Goal: Navigation & Orientation: Go to known website

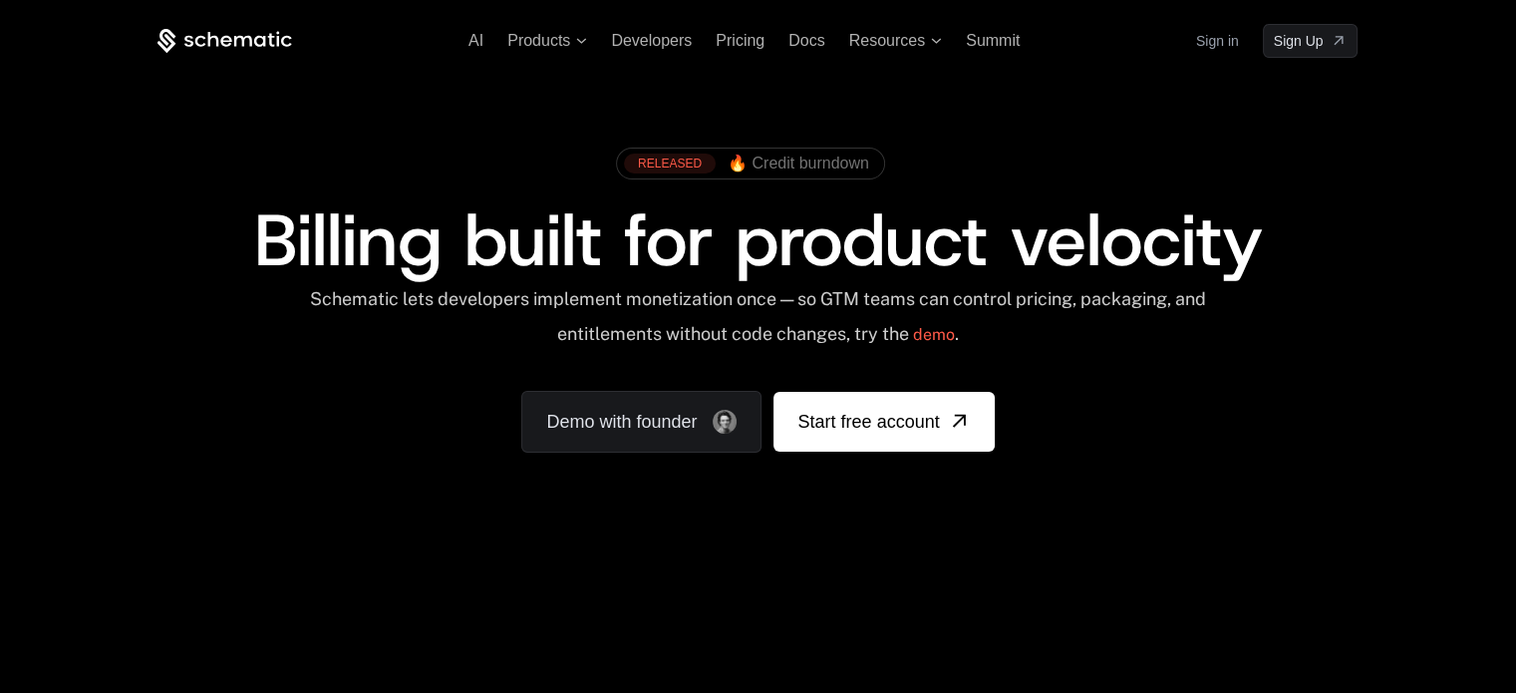
click at [160, 46] on icon at bounding box center [225, 41] width 135 height 25
click at [1232, 44] on link "Sign in" at bounding box center [1217, 41] width 43 height 32
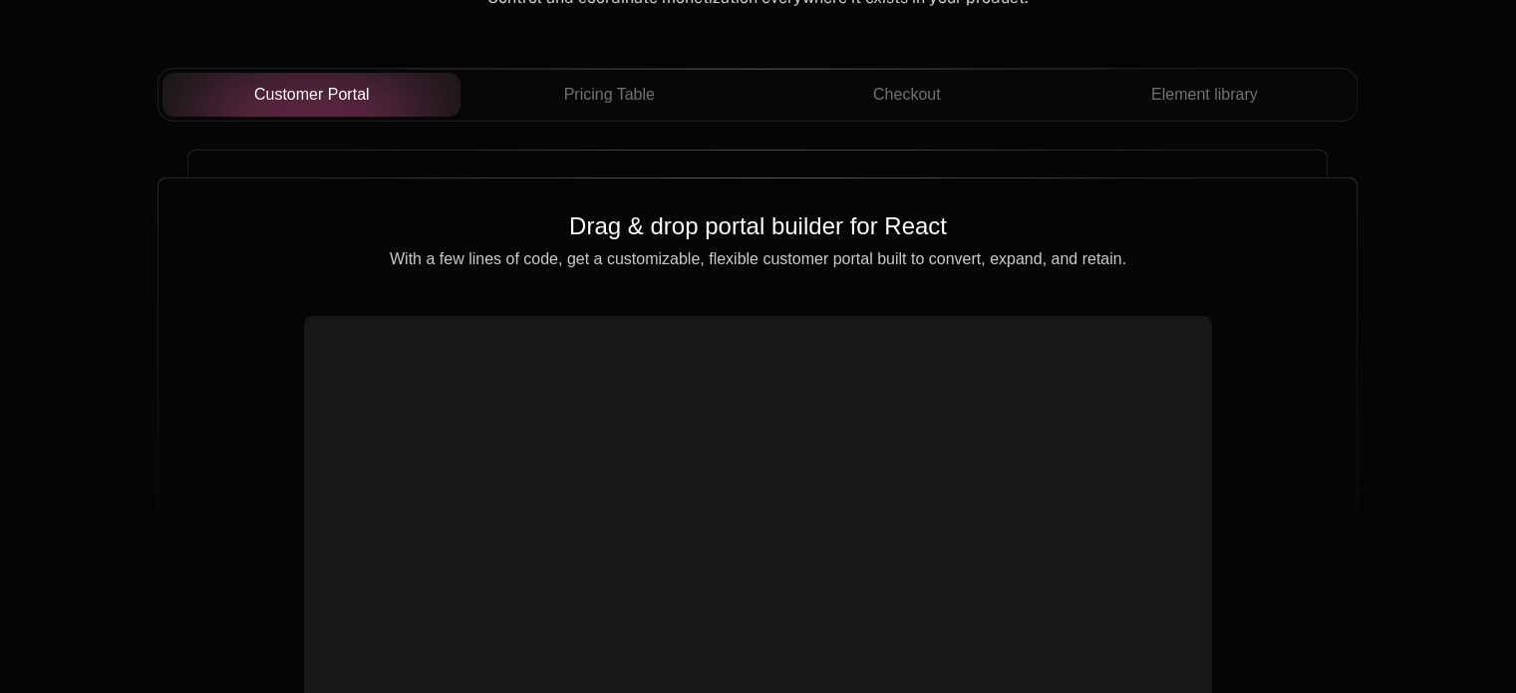
scroll to position [7165, 0]
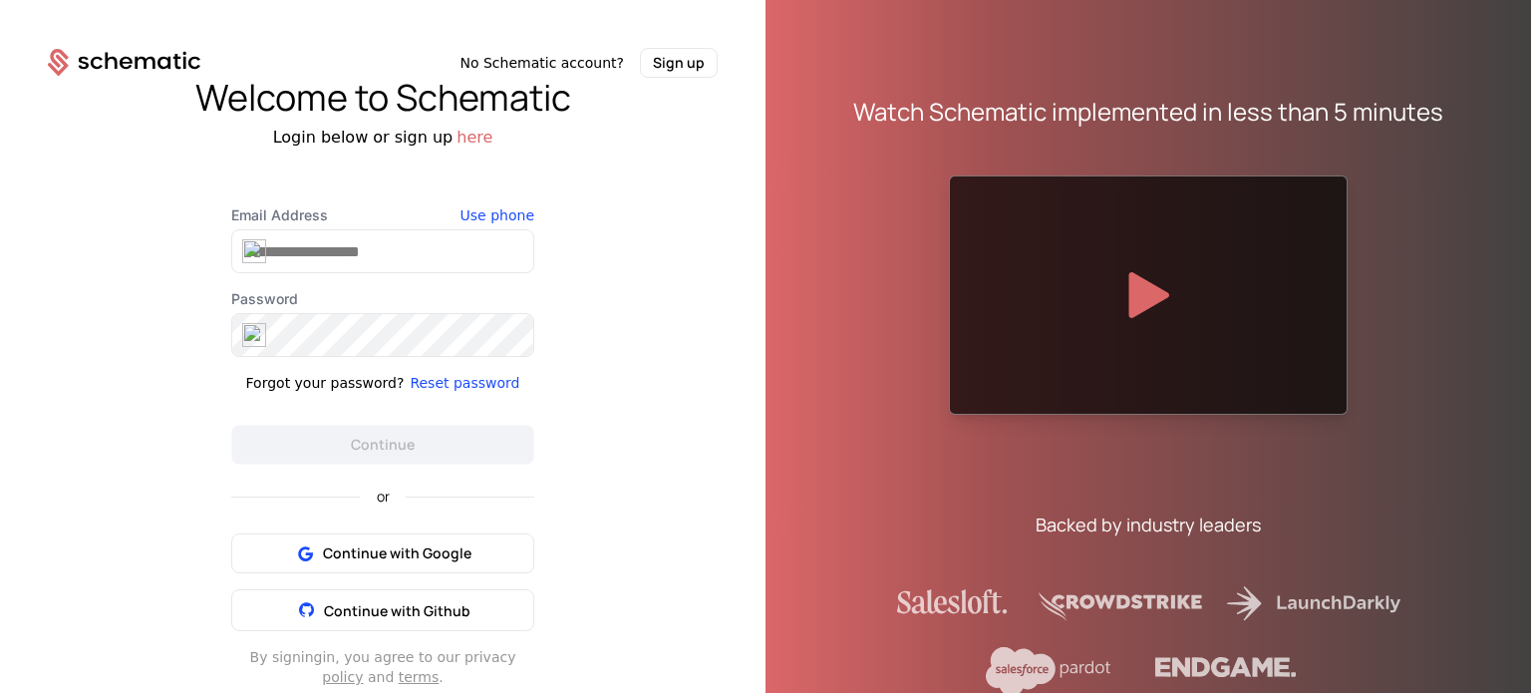
scroll to position [24, 0]
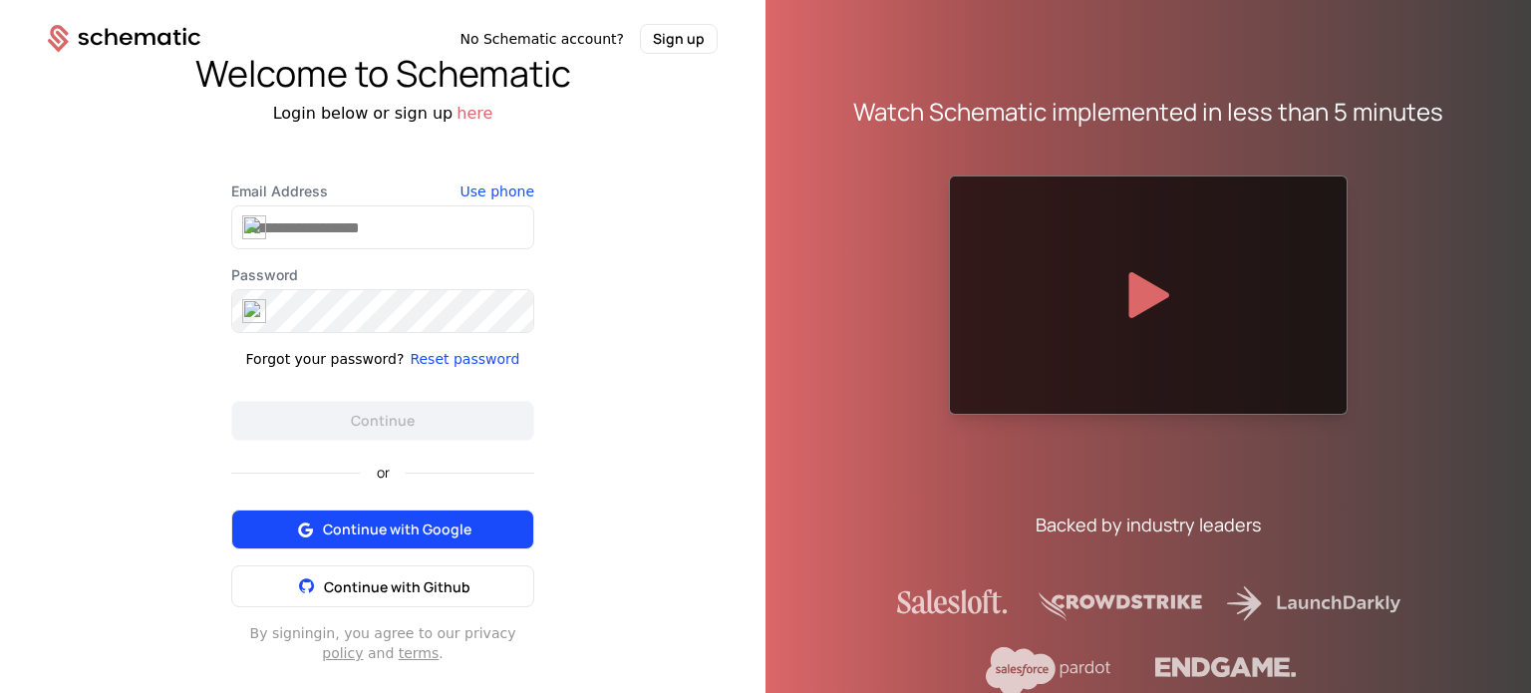
click at [443, 516] on button "Continue with Google" at bounding box center [382, 529] width 303 height 40
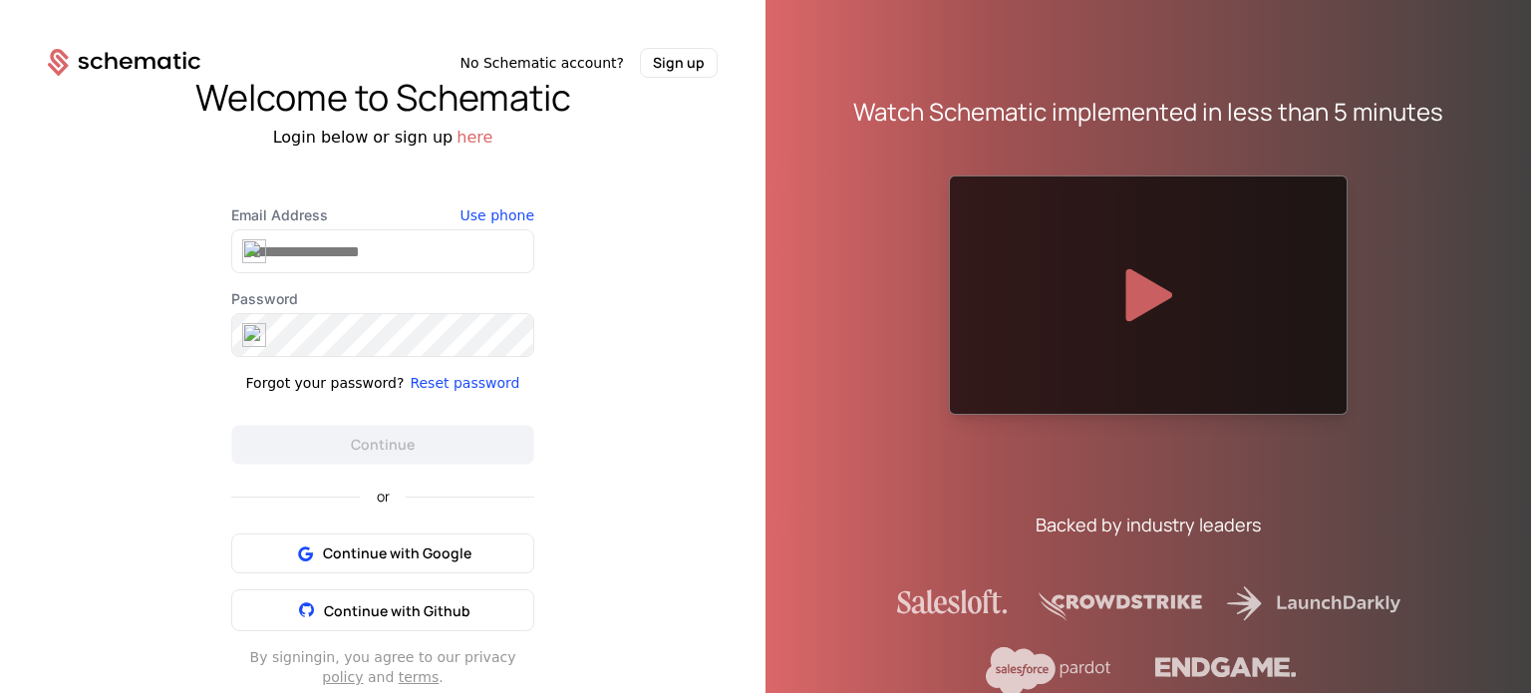
click at [1134, 302] on icon at bounding box center [1149, 295] width 47 height 53
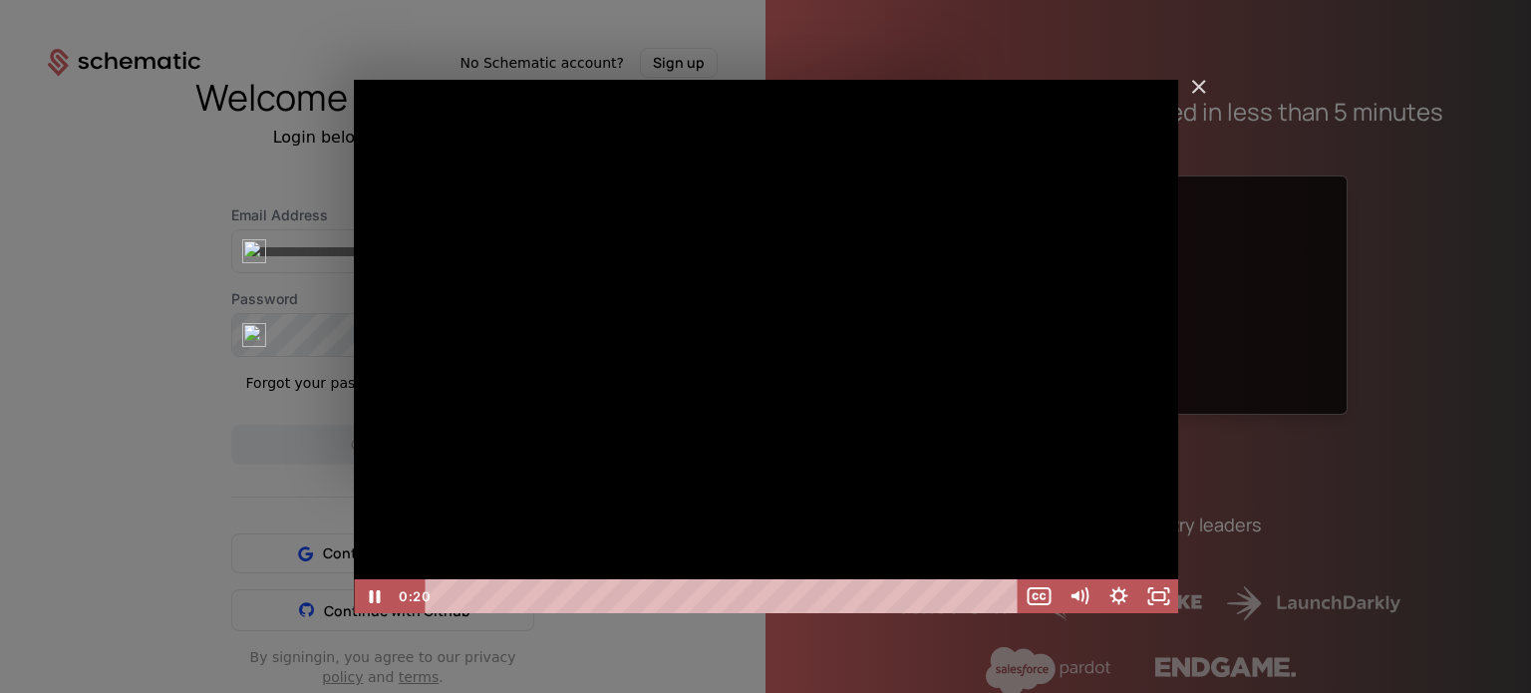
click at [495, 594] on div "Playbar" at bounding box center [725, 596] width 568 height 34
click at [495, 594] on div "Playbar" at bounding box center [495, 595] width 11 height 11
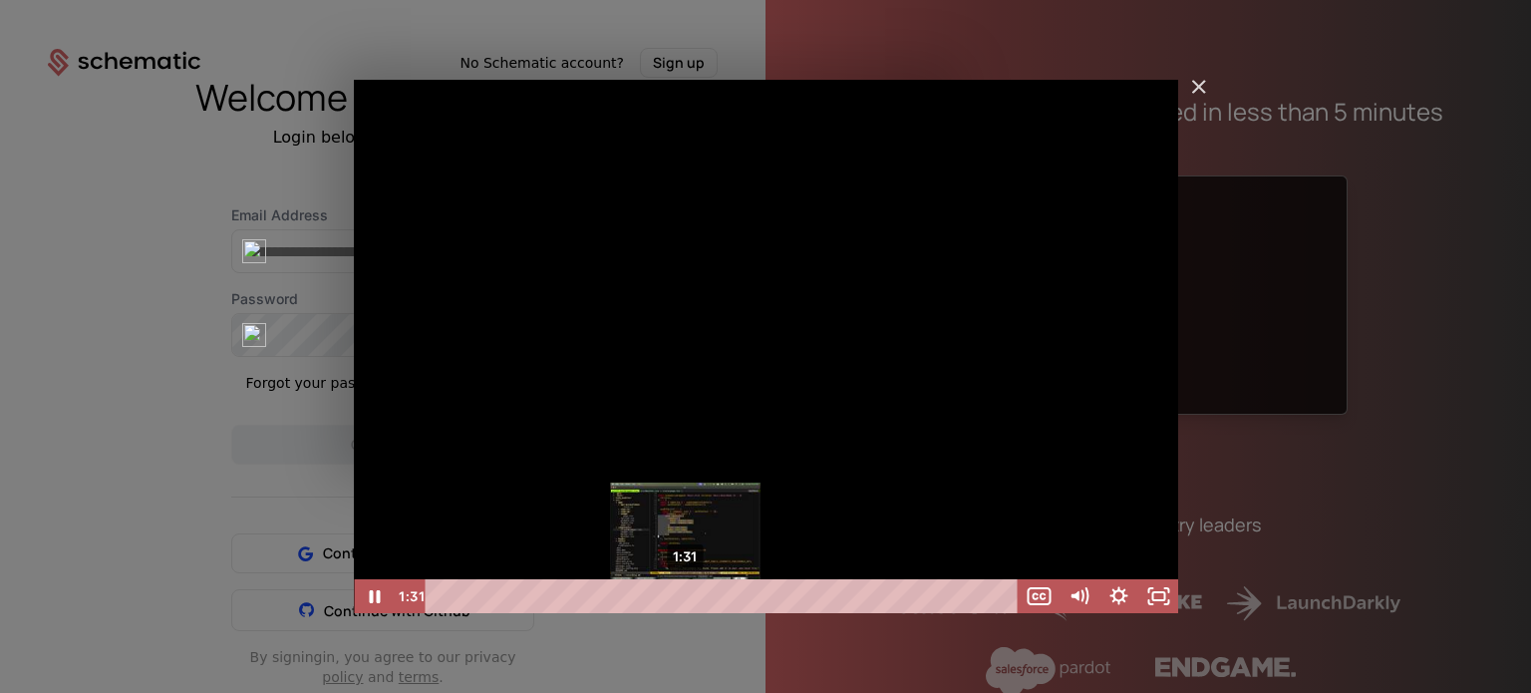
click at [684, 580] on div "1:31" at bounding box center [725, 596] width 568 height 34
drag, startPoint x: 466, startPoint y: 577, endPoint x: 680, endPoint y: 597, distance: 215.3
click at [662, 594] on div "1:22" at bounding box center [725, 596] width 568 height 34
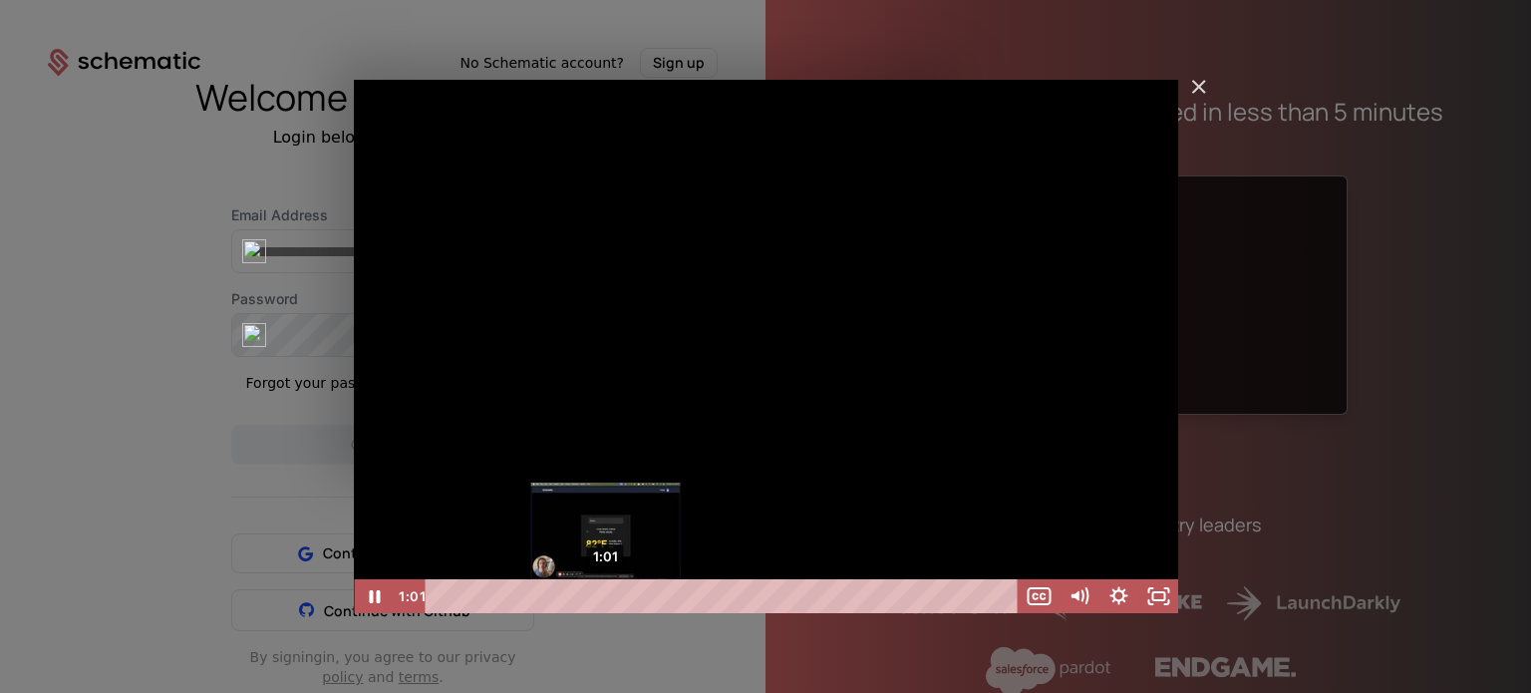
click at [606, 594] on div "1:01" at bounding box center [725, 596] width 568 height 34
click at [574, 593] on div "0:50" at bounding box center [725, 596] width 568 height 34
click at [1201, 86] on img "Close" at bounding box center [1190, 96] width 34 height 34
